Goal: Book appointment/travel/reservation

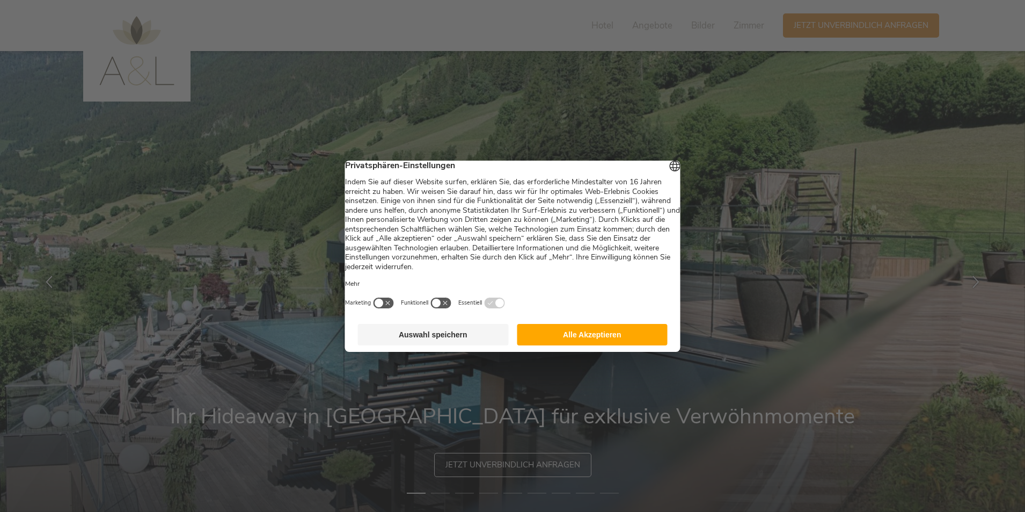
click at [583, 345] on button "Alle Akzeptieren" at bounding box center [592, 334] width 151 height 21
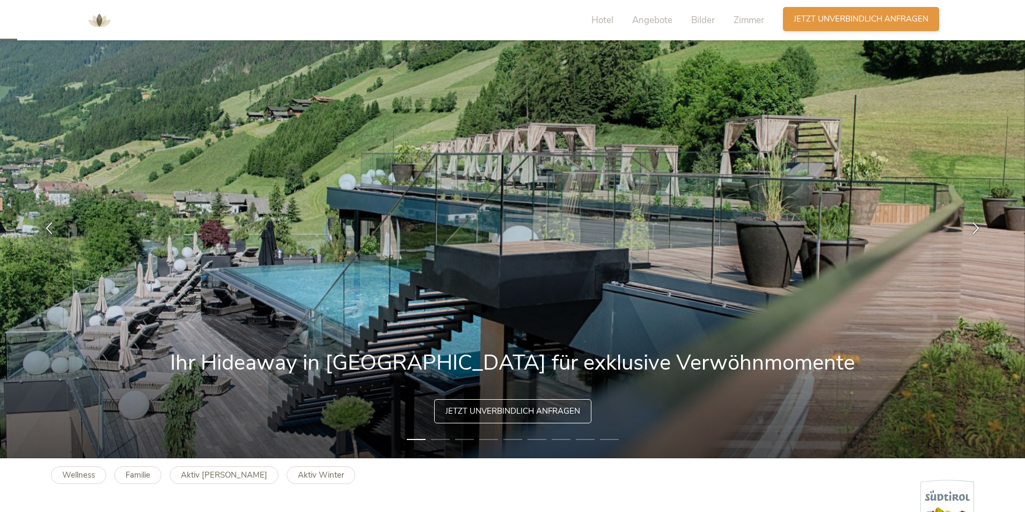
click at [857, 24] on span "Jetzt unverbindlich anfragen" at bounding box center [861, 18] width 135 height 11
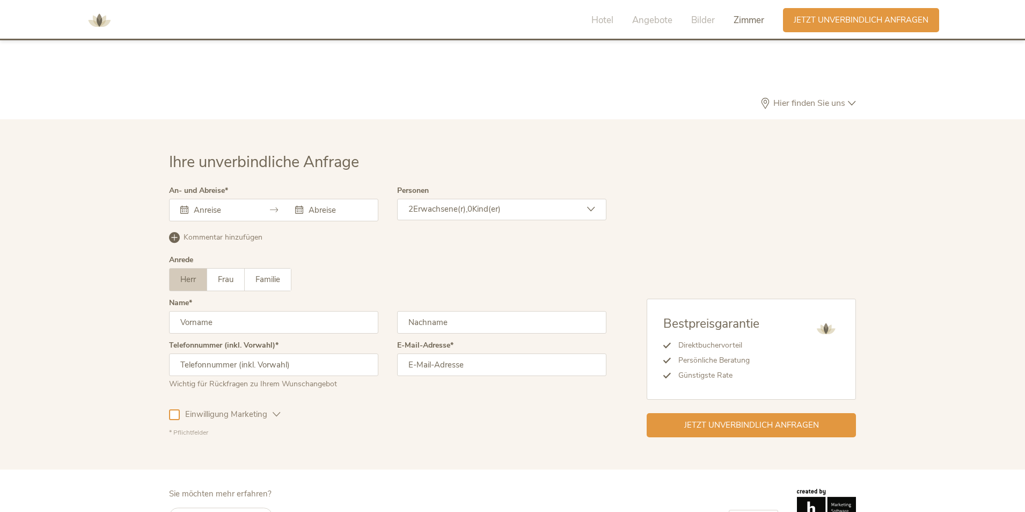
scroll to position [3213, 0]
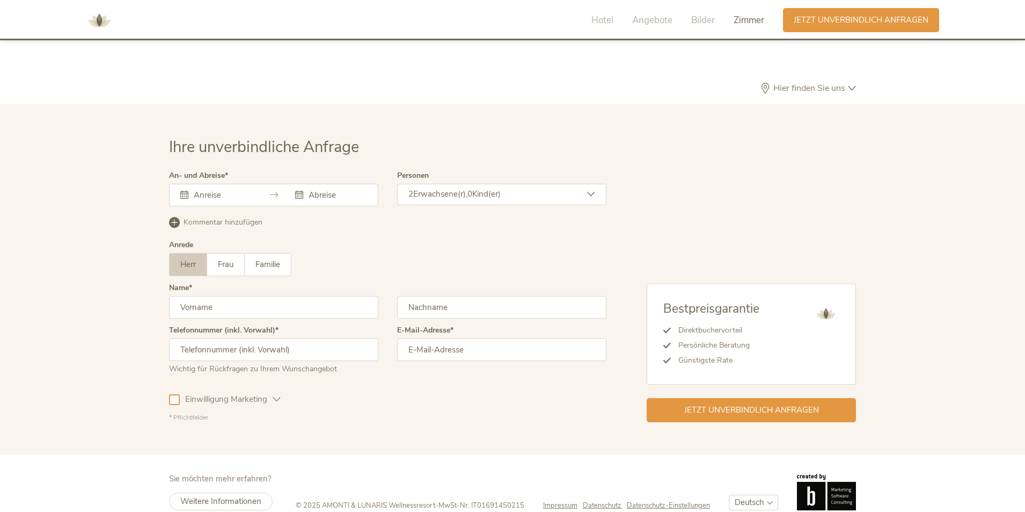
click at [224, 185] on div at bounding box center [273, 195] width 209 height 23
click at [182, 191] on icon at bounding box center [184, 195] width 8 height 8
click at [211, 189] on input "text" at bounding box center [221, 194] width 61 height 11
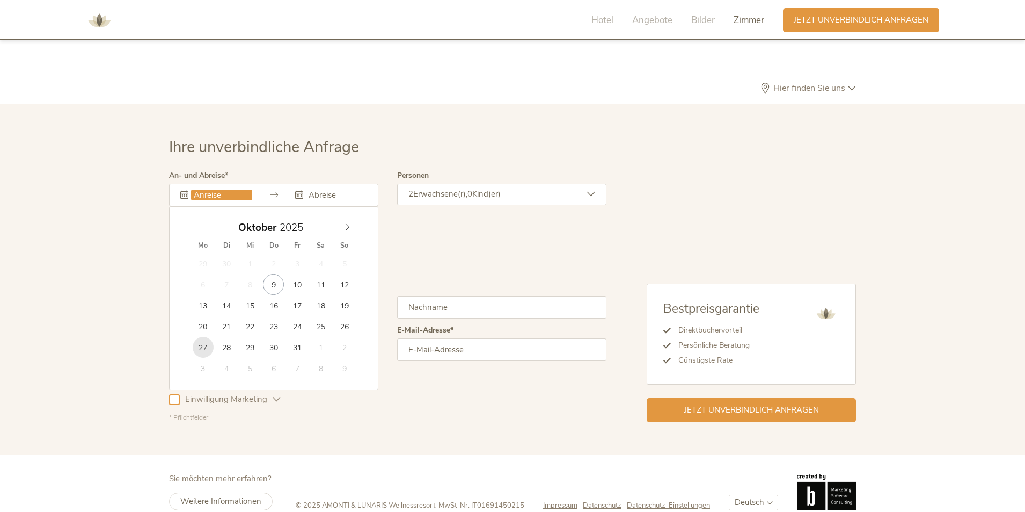
type input "27.10.2025"
type input "31.10.2025"
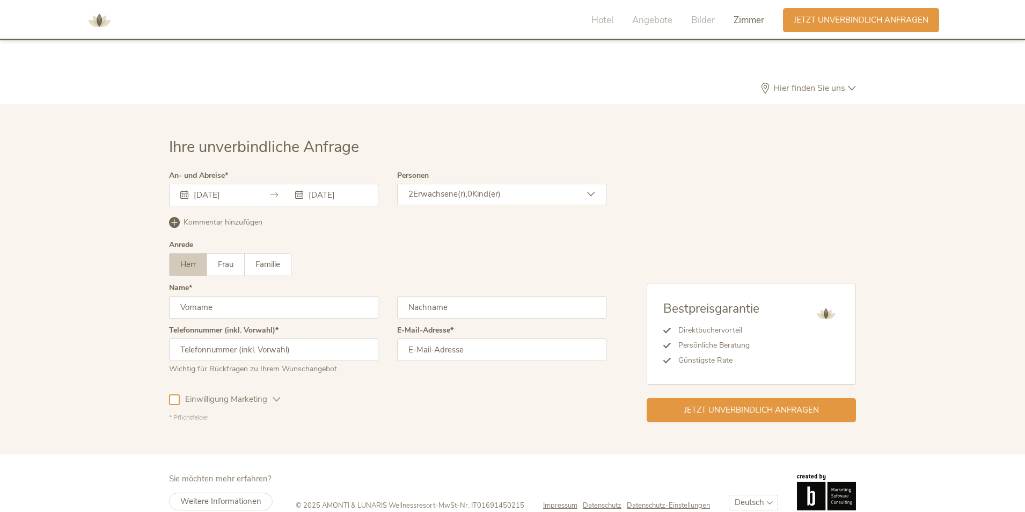
click at [449, 184] on div "2 Erwachsene(r), 0 Kind(er)" at bounding box center [501, 194] width 209 height 21
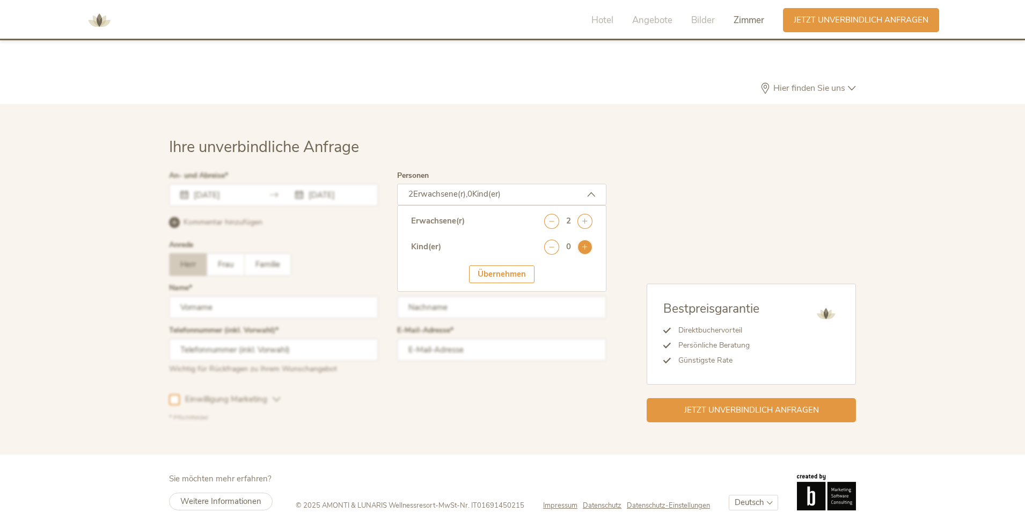
click at [583, 239] on icon at bounding box center [585, 246] width 15 height 15
click at [575, 267] on select "wählen 0 1 2 3 4 5 6 7 8 9 10 11 12 13 14 15 16 17" at bounding box center [568, 276] width 48 height 18
select select "6"
click at [544, 267] on select "wählen 0 1 2 3 4 5 6 7 8 9 10 11 12 13 14 15 16 17" at bounding box center [568, 276] width 48 height 18
click at [518, 298] on div "Übernehmen" at bounding box center [501, 307] width 65 height 18
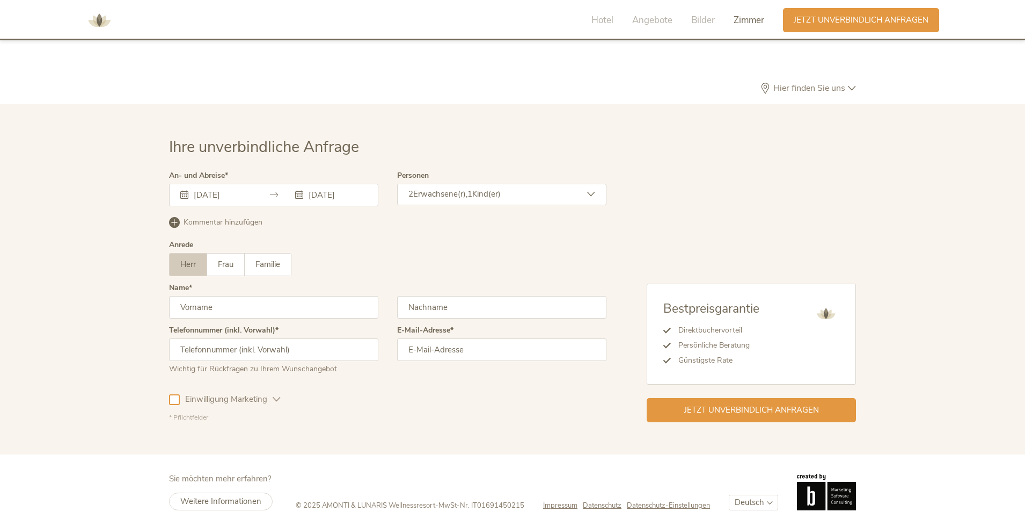
drag, startPoint x: 256, startPoint y: 292, endPoint x: 18, endPoint y: 301, distance: 237.9
click at [18, 301] on div "Ihre unverbindliche Anfrage An- und Abreise 27.10.2025 31.10.2025 Oktober 2025 …" at bounding box center [512, 279] width 1025 height 350
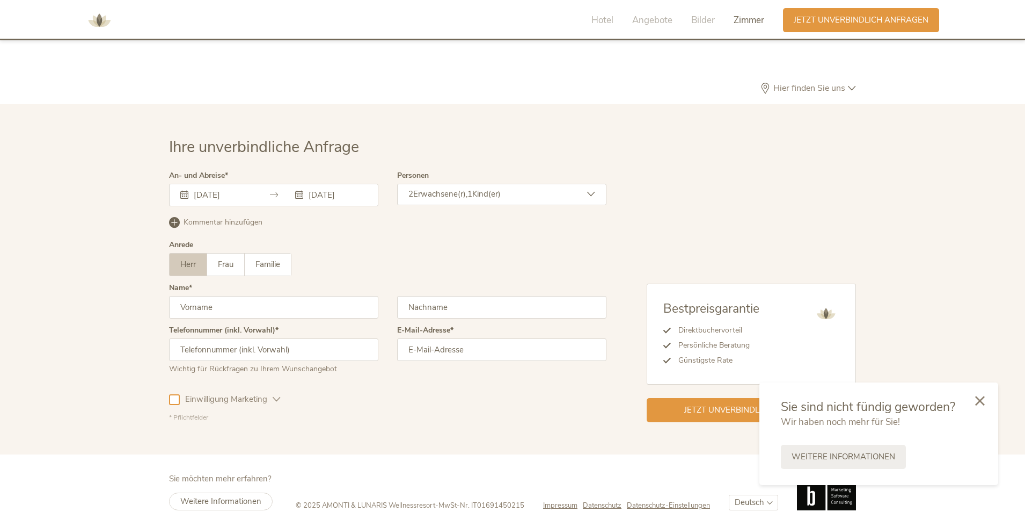
type input "Rupert"
type input "Fischbacher"
type input "06641912058"
type input "info@ofentuerl.at"
click at [239, 393] on span "Einwilligung Marketing" at bounding box center [226, 398] width 93 height 11
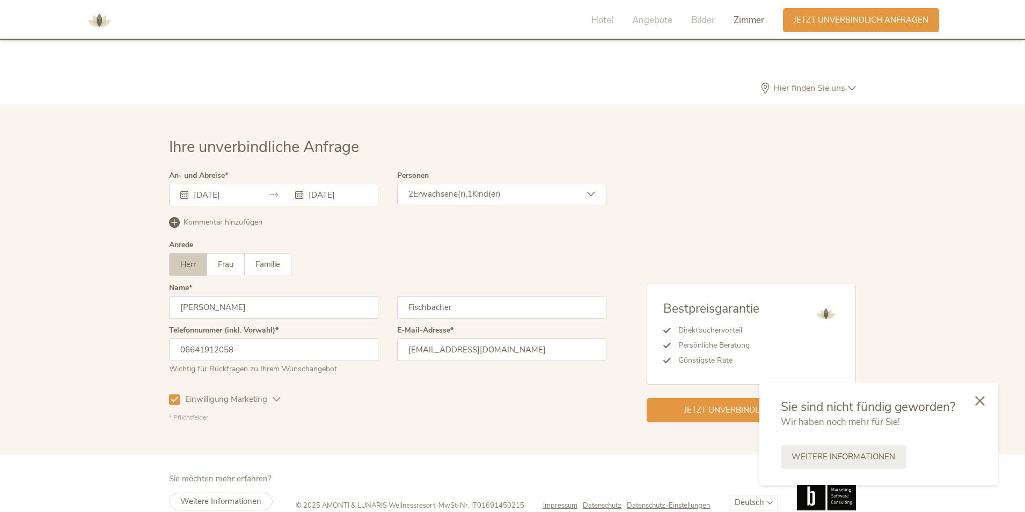
click at [239, 393] on span "Einwilligung Marketing" at bounding box center [226, 398] width 93 height 11
click at [975, 397] on div at bounding box center [980, 400] width 36 height 38
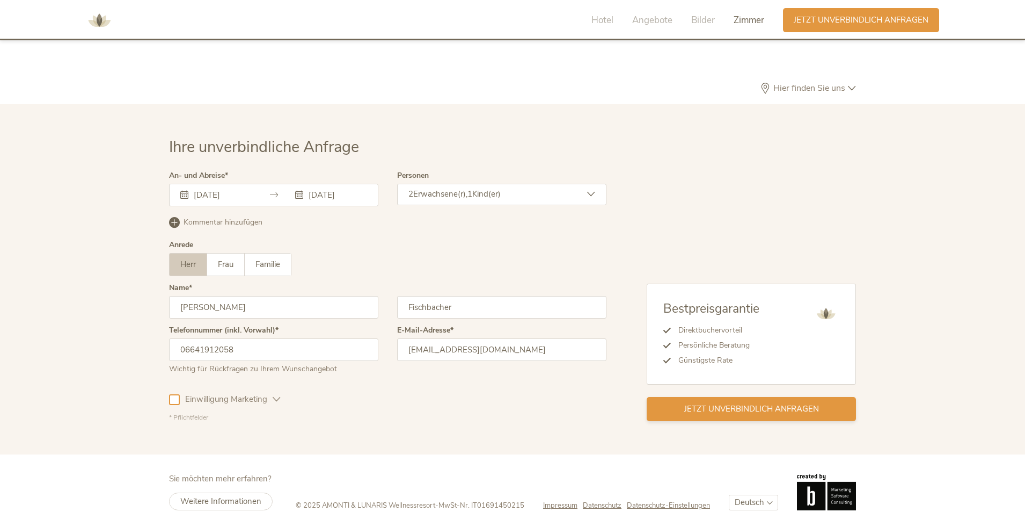
click at [742, 403] on span "Jetzt unverbindlich anfragen" at bounding box center [751, 408] width 135 height 11
